Goal: Use online tool/utility: Utilize a website feature to perform a specific function

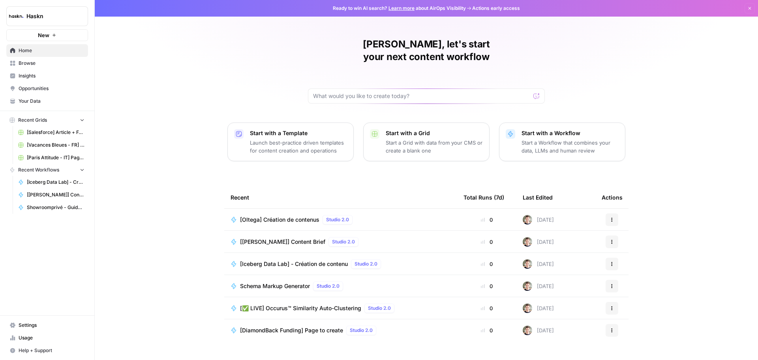
click at [284, 303] on div "[✅ LIVE] Occurus™ Similarity Auto-Clustering Studio 2.0" at bounding box center [319, 307] width 158 height 9
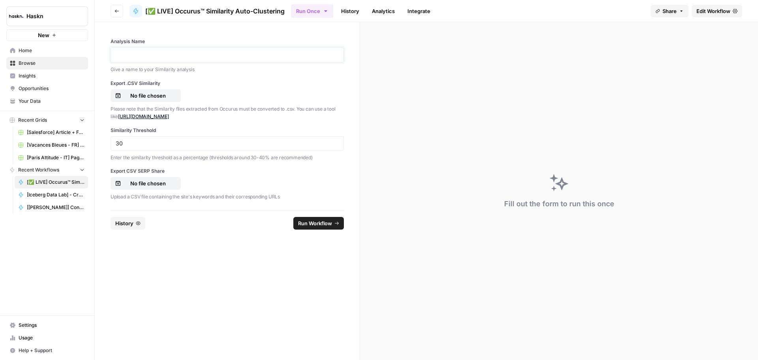
click at [162, 53] on p at bounding box center [227, 55] width 223 height 8
click at [169, 89] on button "No file chosen" at bounding box center [146, 95] width 70 height 13
click at [159, 183] on p "No file chosen" at bounding box center [148, 183] width 51 height 8
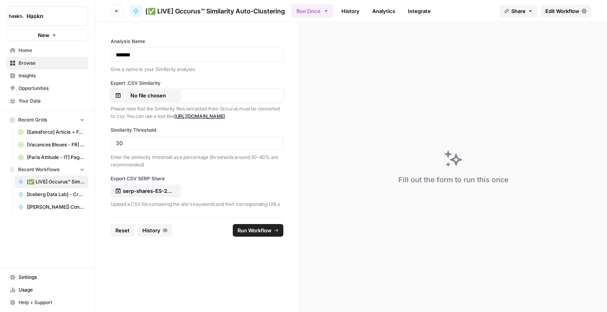
click at [161, 94] on p "No file chosen" at bounding box center [148, 96] width 51 height 8
click at [209, 119] on link "[URL][DOMAIN_NAME]" at bounding box center [199, 116] width 51 height 6
click at [153, 97] on p "No file chosen" at bounding box center [148, 96] width 51 height 8
click at [264, 140] on input "30" at bounding box center [197, 143] width 162 height 7
click at [254, 234] on span "Run Workflow" at bounding box center [254, 231] width 34 height 8
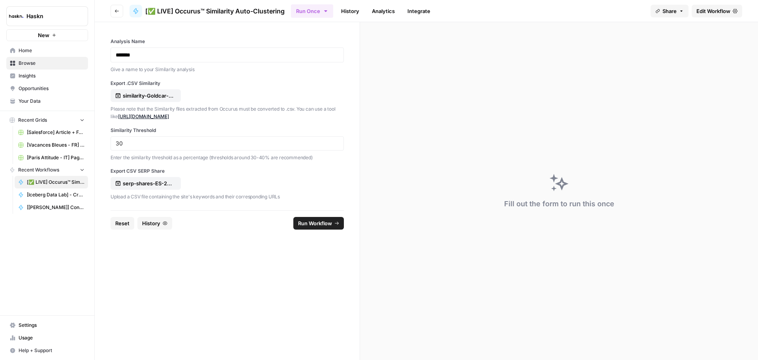
click at [310, 227] on button "Run Workflow" at bounding box center [319, 223] width 51 height 13
click at [173, 95] on p "similarity-Goldcar-2025-09-04T12_34_54.7716Z.csv" at bounding box center [148, 96] width 51 height 8
click at [695, 12] on link "Edit Workflow" at bounding box center [717, 11] width 51 height 13
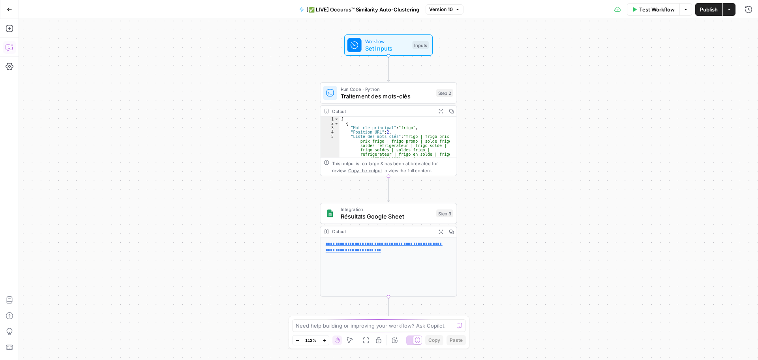
click at [10, 49] on icon "button" at bounding box center [10, 47] width 8 height 8
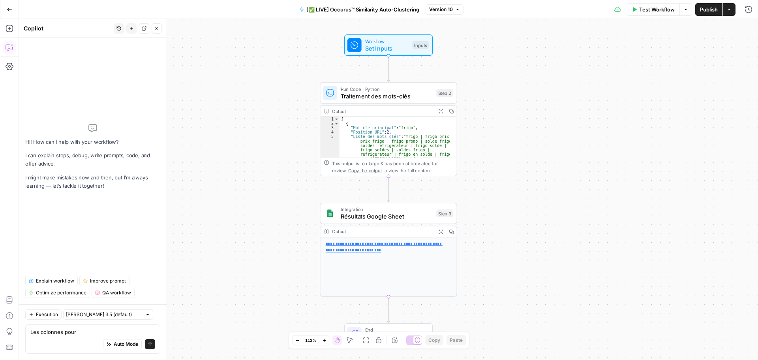
click at [437, 52] on div "Workflow Set Inputs Inputs" at bounding box center [388, 44] width 137 height 21
click at [396, 50] on span "Set Inputs" at bounding box center [387, 48] width 44 height 9
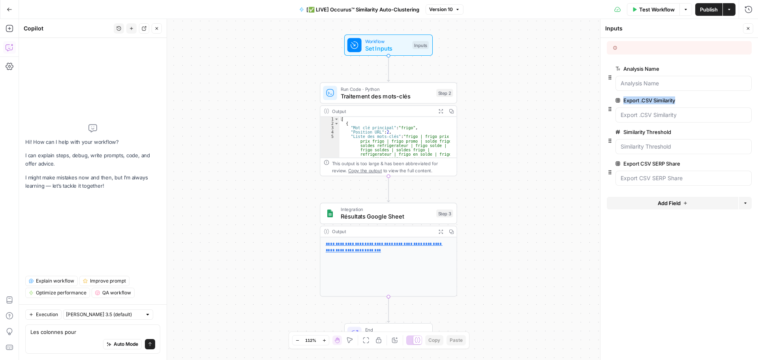
drag, startPoint x: 679, startPoint y: 103, endPoint x: 624, endPoint y: 105, distance: 55.8
click at [624, 105] on div "Export .CSV Similarity edit field Delete group" at bounding box center [684, 109] width 136 height 27
copy label "Export .CSV Similarity"
click at [88, 331] on textarea "Les colonnes pour" at bounding box center [92, 332] width 125 height 8
paste textarea "Export .CSV Similarity"
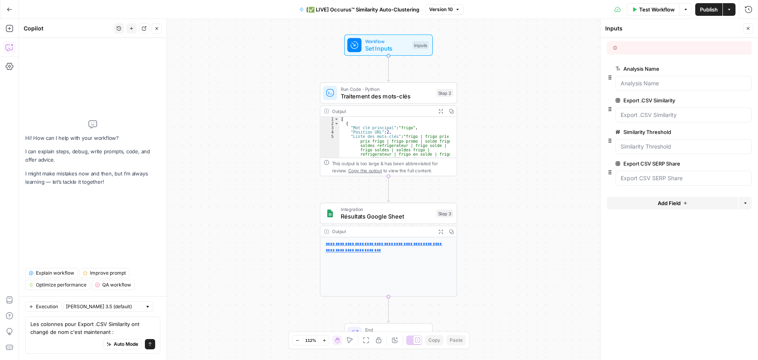
click at [83, 340] on div "Auto Mode Send" at bounding box center [92, 344] width 125 height 17
click at [119, 334] on textarea "Les colonnes pour Export .CSV Similarity ont changé de nom c'est maintenant :" at bounding box center [92, 328] width 125 height 16
paste textarea "Keyword Monthly vol. KW list and %"
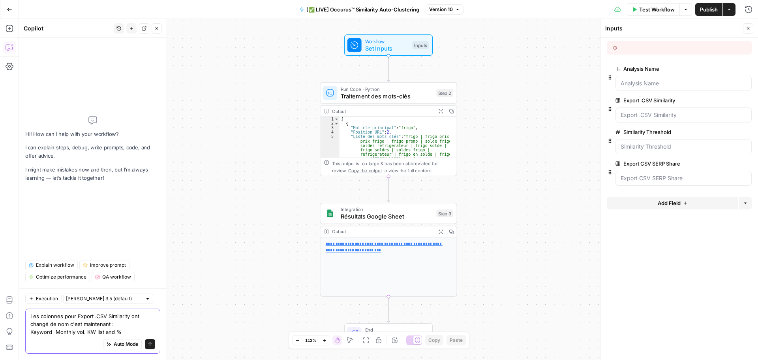
click at [53, 331] on textarea "Les colonnes pour Export .CSV Similarity ont changé de nom c'est maintenant : K…" at bounding box center [92, 324] width 125 height 24
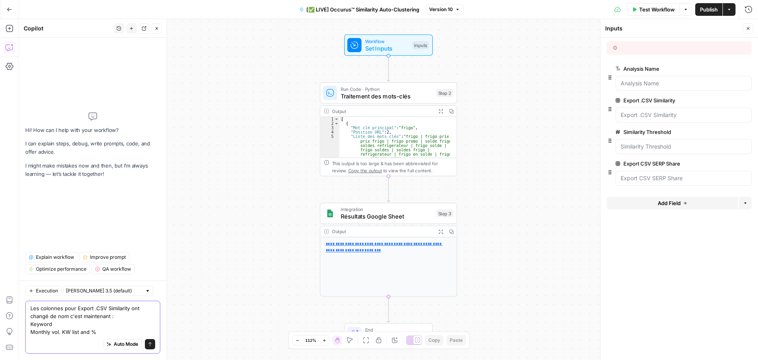
type textarea "Les colonnes pour Export .CSV Similarity ont changé de nom c'est maintenant : K…"
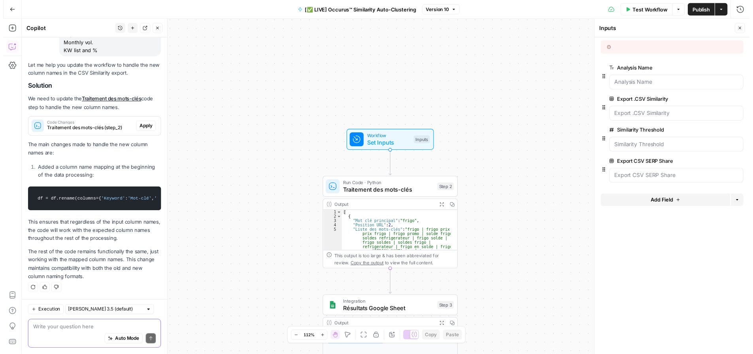
scroll to position [127, 0]
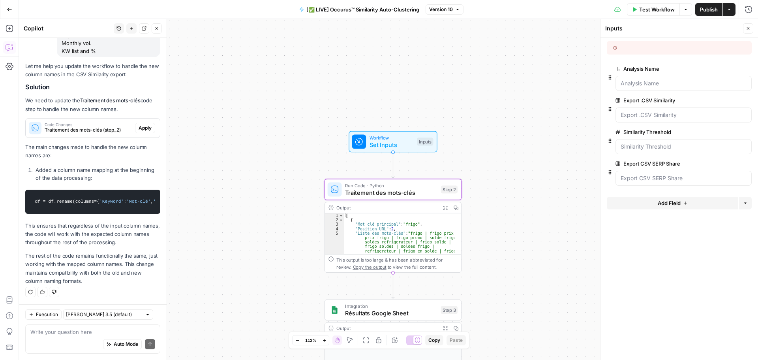
click at [137, 123] on button "Apply" at bounding box center [145, 128] width 20 height 10
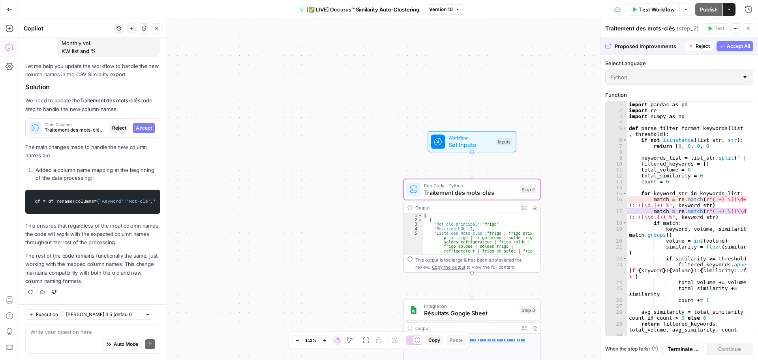
click at [136, 124] on span "Accept" at bounding box center [144, 127] width 16 height 7
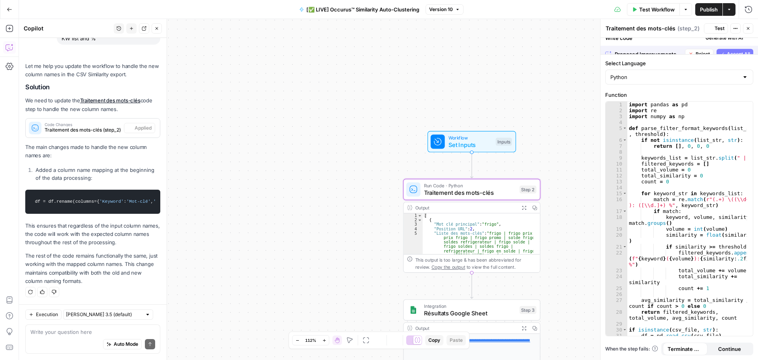
scroll to position [139, 0]
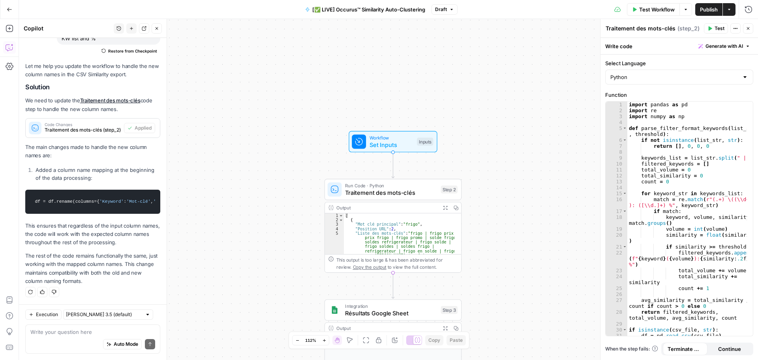
click at [647, 17] on div "Test Workflow Options Publish Actions Run History" at bounding box center [608, 9] width 301 height 19
click at [651, 12] on span "Test Workflow" at bounding box center [658, 10] width 36 height 8
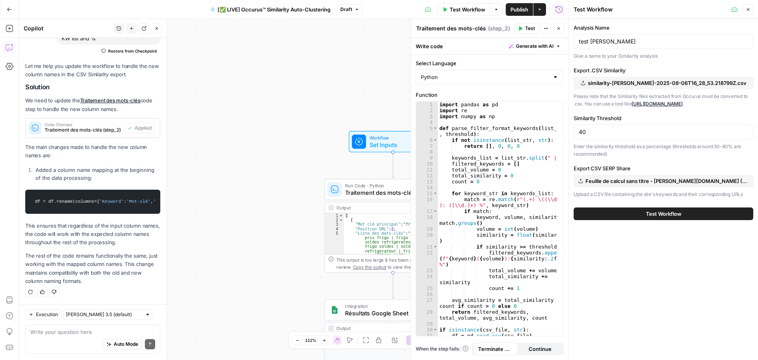
click at [603, 82] on span "similarity-[PERSON_NAME]-2025-08-06T16_28_53.218799Z.csv" at bounding box center [667, 83] width 159 height 8
click at [634, 123] on div "Similarity Threshold 40 Enter the similarity threshold as a percentage (thresho…" at bounding box center [664, 136] width 180 height 44
drag, startPoint x: 615, startPoint y: 130, endPoint x: 553, endPoint y: 130, distance: 62.4
click at [553, 130] on body "Haskn New Home Browse Insights Opportunities Your Data Recent Grids [Citadium] …" at bounding box center [379, 180] width 758 height 360
type input "4"
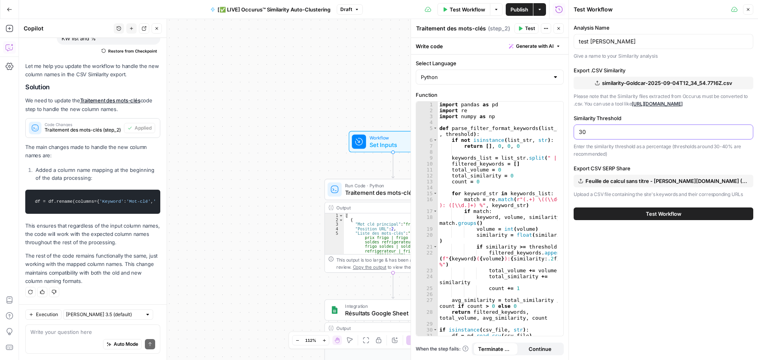
type input "30"
click at [693, 184] on span "Feuille de calcul sans titre - [PERSON_NAME][DOMAIN_NAME] (1).csv" at bounding box center [667, 181] width 163 height 8
click at [674, 212] on span "Test Workflow" at bounding box center [664, 214] width 36 height 8
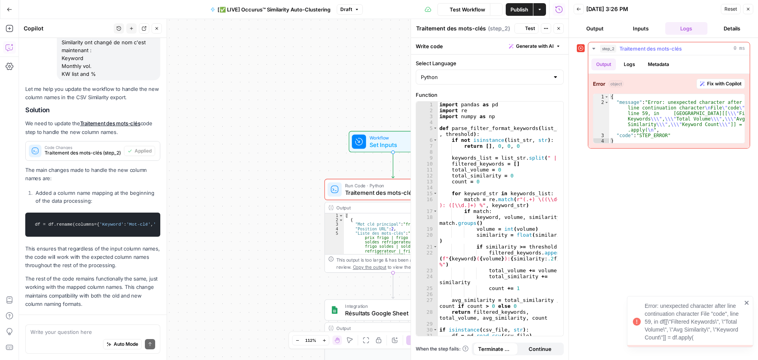
scroll to position [139, 0]
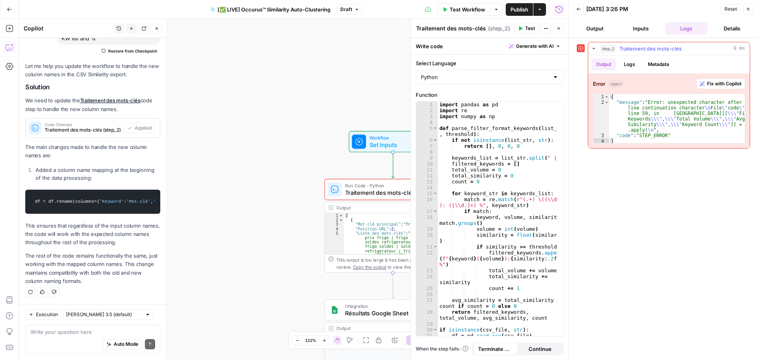
click at [710, 82] on span "Fix with Copilot" at bounding box center [725, 83] width 34 height 7
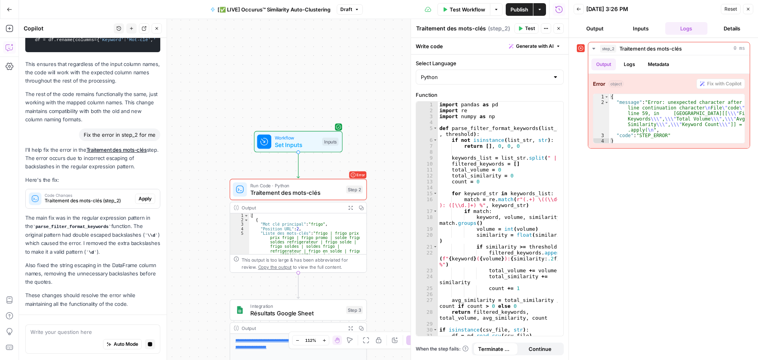
scroll to position [324, 0]
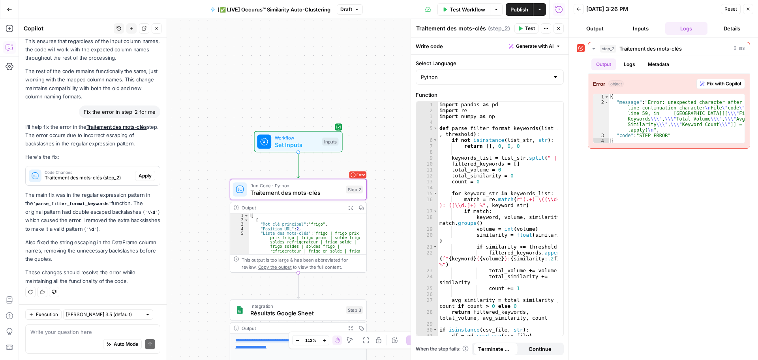
click at [139, 175] on span "Apply" at bounding box center [145, 175] width 13 height 7
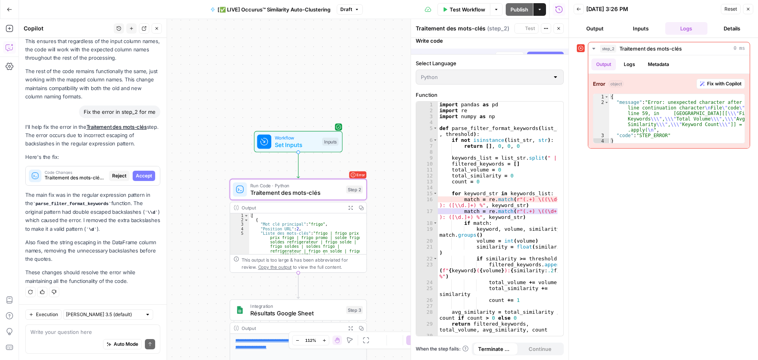
scroll to position [311, 0]
click at [136, 175] on span "Accept" at bounding box center [144, 175] width 16 height 7
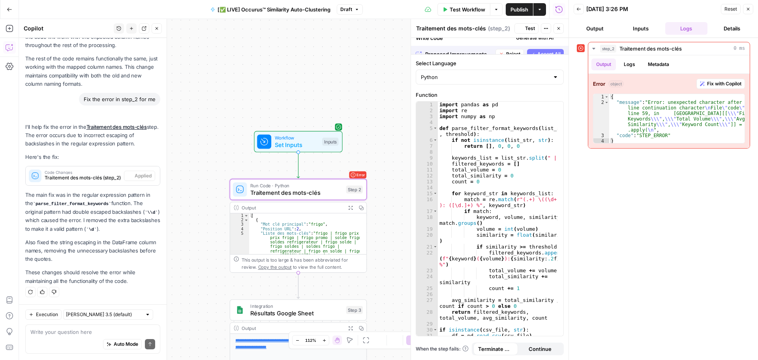
scroll to position [337, 0]
click at [478, 10] on span "Test Workflow" at bounding box center [468, 10] width 36 height 8
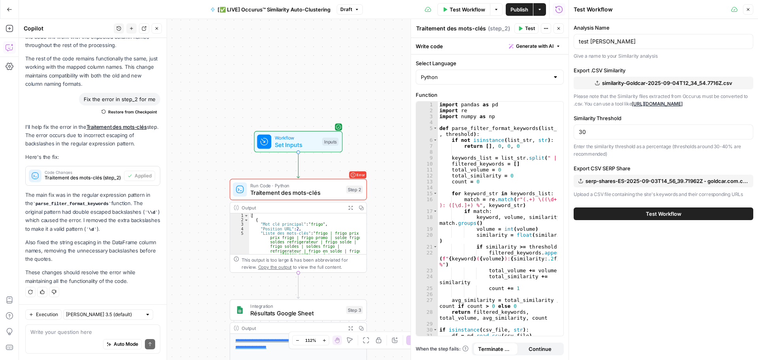
click at [668, 210] on span "Test Workflow" at bounding box center [664, 214] width 36 height 8
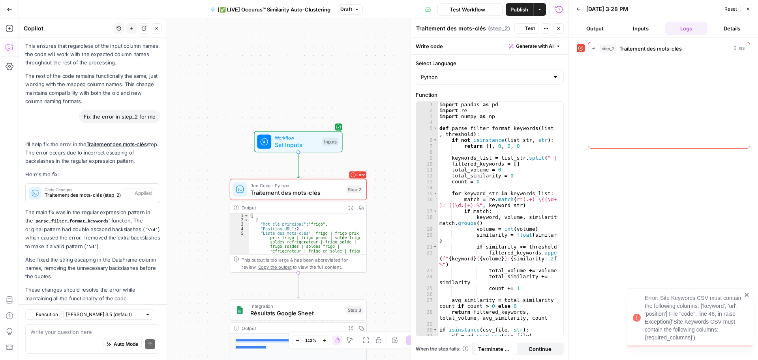
scroll to position [337, 0]
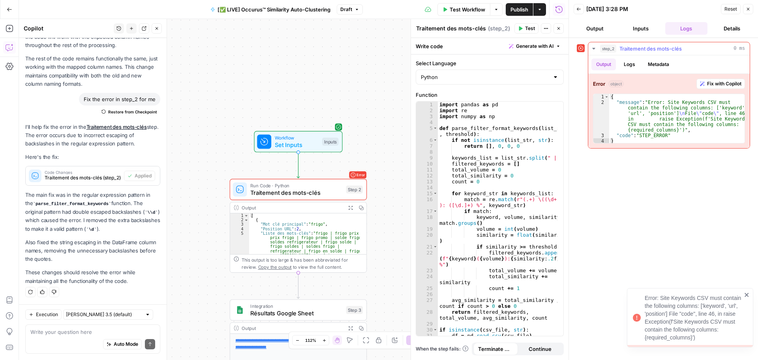
click at [723, 85] on span "Fix with Copilot" at bounding box center [725, 83] width 34 height 7
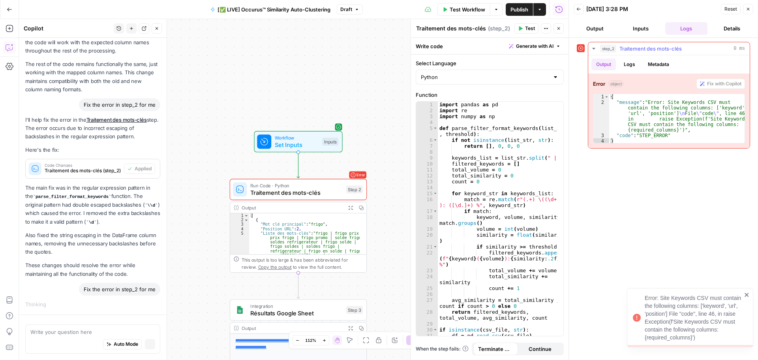
scroll to position [318, 0]
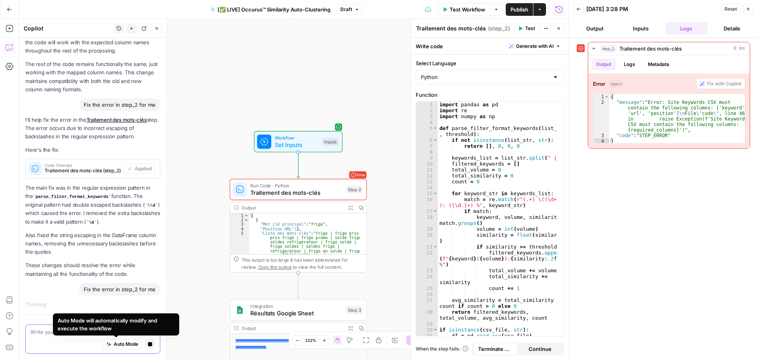
click at [114, 346] on span "Auto Mode" at bounding box center [126, 344] width 24 height 7
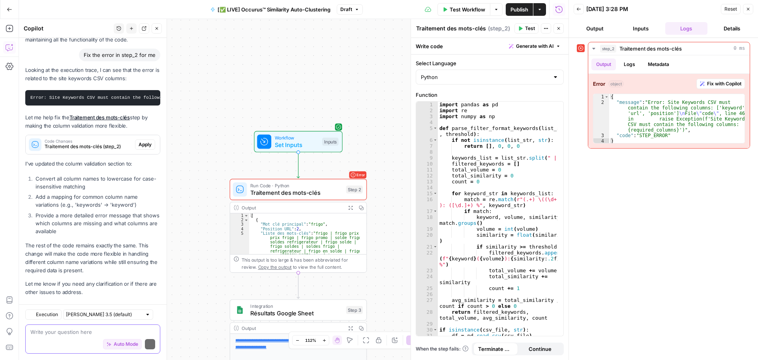
scroll to position [595, 0]
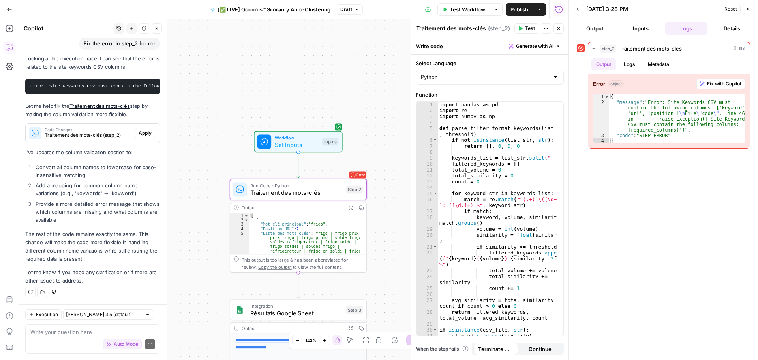
click at [139, 135] on span "Apply" at bounding box center [145, 133] width 13 height 7
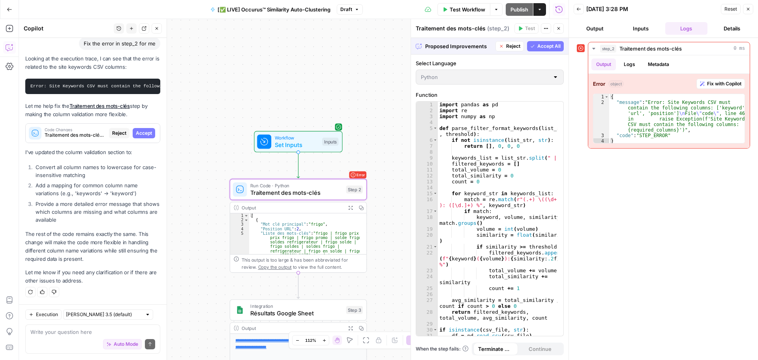
click at [138, 135] on span "Accept" at bounding box center [144, 133] width 16 height 7
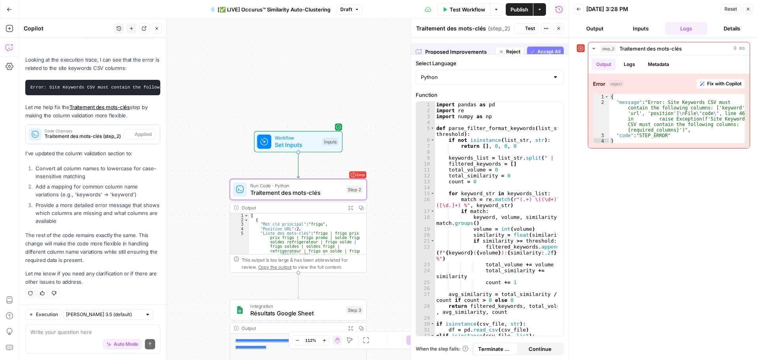
scroll to position [608, 0]
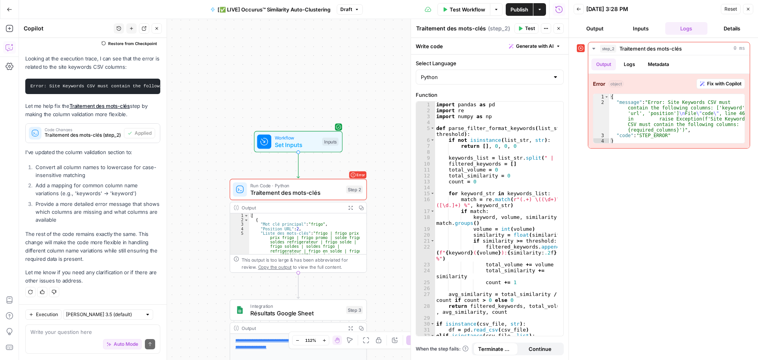
drag, startPoint x: 519, startPoint y: 28, endPoint x: 460, endPoint y: 10, distance: 61.6
click at [459, 16] on body "Haskn New Home Browse Insights Opportunities Your Data Recent Grids [Citadium] …" at bounding box center [379, 180] width 758 height 360
click at [461, 10] on span "Test Workflow" at bounding box center [468, 10] width 36 height 8
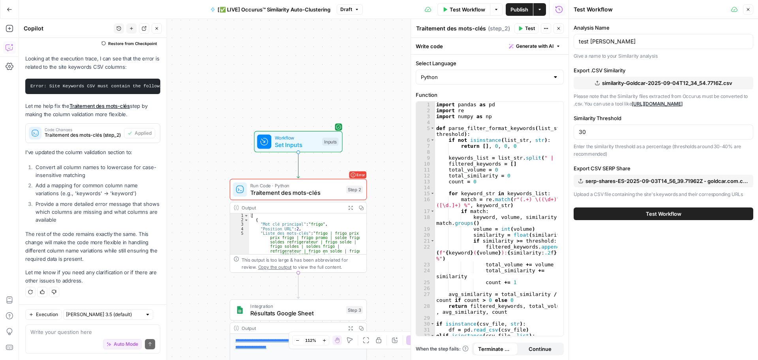
click at [634, 216] on button "Test Workflow" at bounding box center [664, 213] width 180 height 13
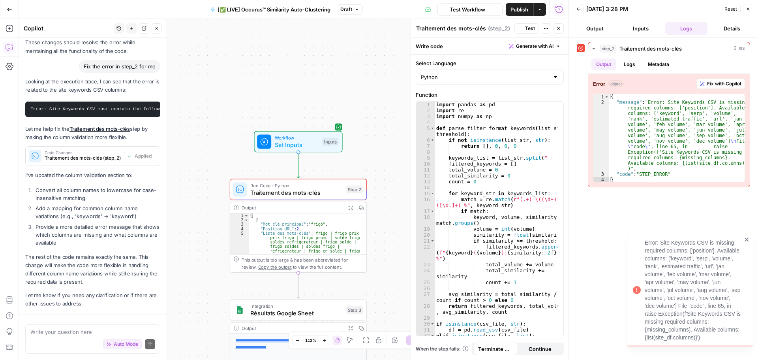
scroll to position [608, 0]
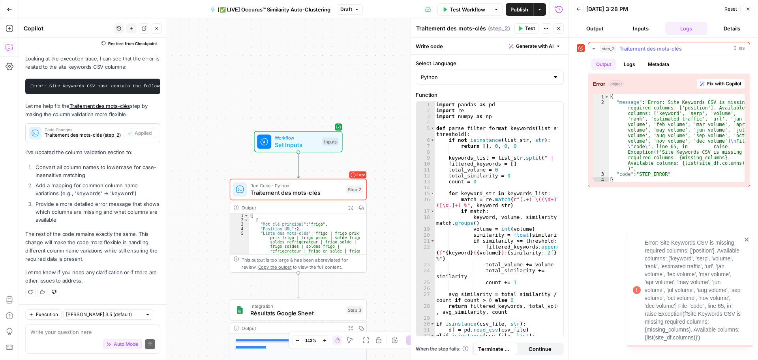
click at [719, 83] on span "Fix with Copilot" at bounding box center [725, 83] width 34 height 7
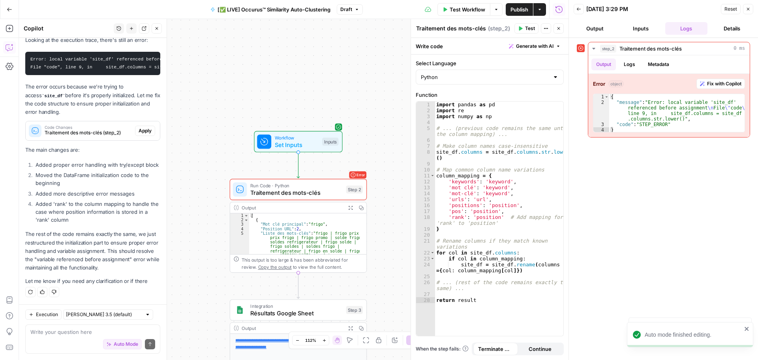
scroll to position [1276, 0]
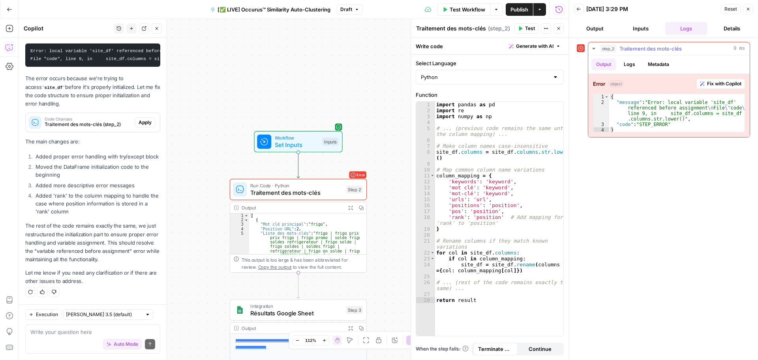
click at [720, 79] on button "Fix with Copilot" at bounding box center [721, 84] width 49 height 10
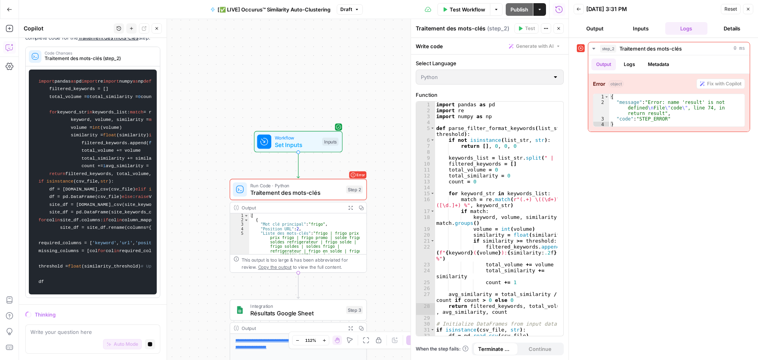
scroll to position [2511, 0]
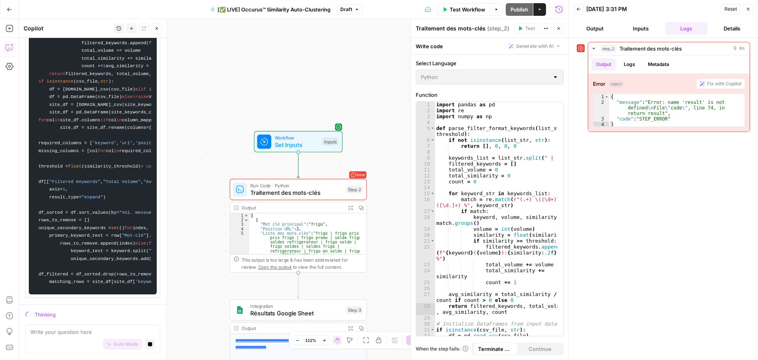
click at [649, 24] on button "Inputs" at bounding box center [641, 28] width 43 height 13
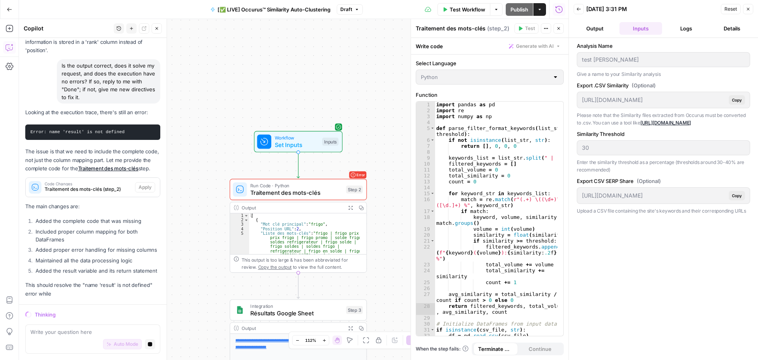
scroll to position [1998, 0]
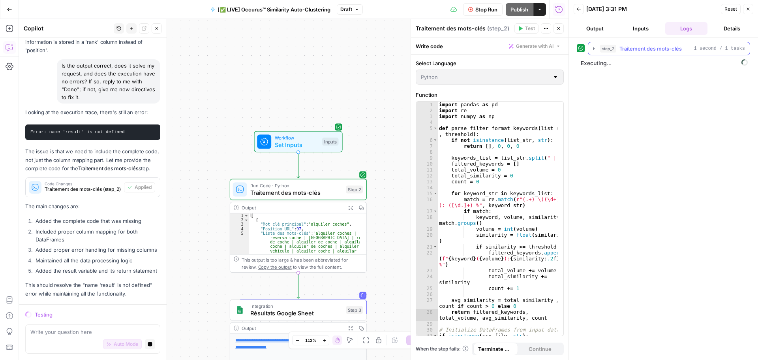
click at [595, 48] on icon "button" at bounding box center [594, 48] width 6 height 6
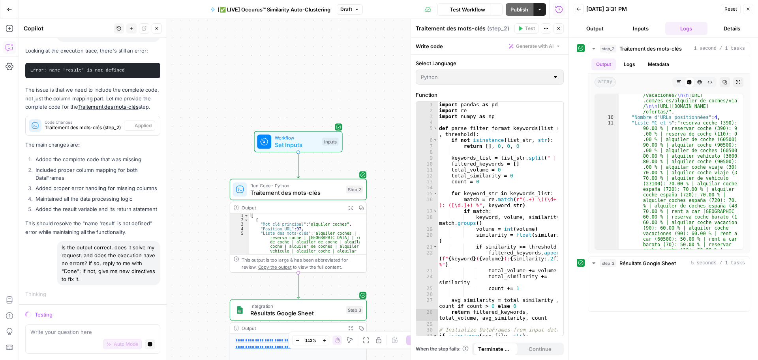
scroll to position [2059, 0]
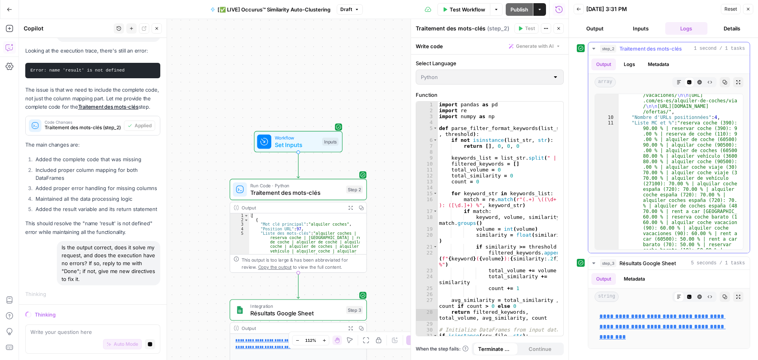
click at [595, 48] on icon "button" at bounding box center [594, 49] width 3 height 2
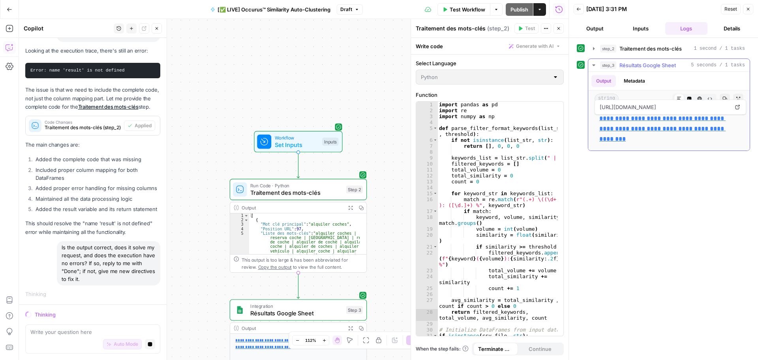
click at [621, 130] on link "**********" at bounding box center [663, 128] width 126 height 26
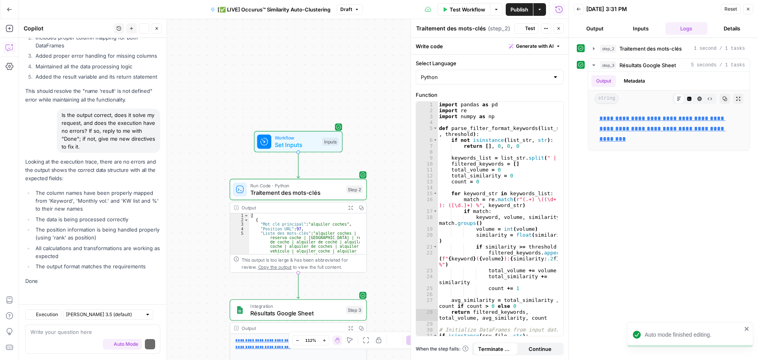
scroll to position [2255, 0]
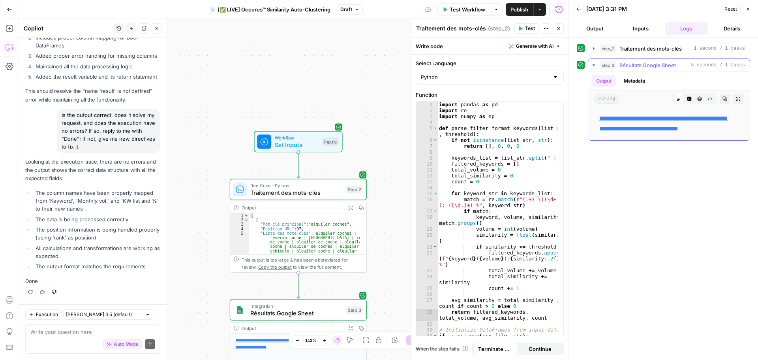
click at [644, 117] on link "**********" at bounding box center [664, 123] width 129 height 16
